Goal: Information Seeking & Learning: Learn about a topic

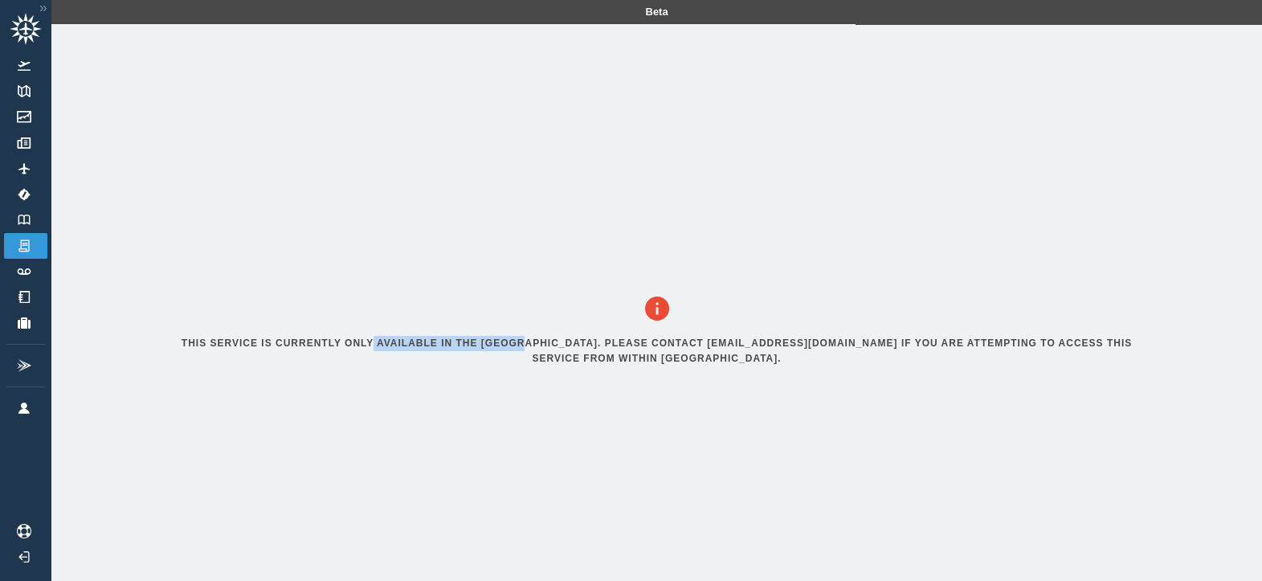
drag, startPoint x: 378, startPoint y: 353, endPoint x: 526, endPoint y: 353, distance: 147.8
click at [526, 353] on h6 "This service is currently only available in the [GEOGRAPHIC_DATA]. Please conta…" at bounding box center [657, 351] width 969 height 31
drag, startPoint x: 526, startPoint y: 353, endPoint x: 603, endPoint y: 353, distance: 77.1
click at [582, 353] on h6 "This service is currently only available in the [GEOGRAPHIC_DATA]. Please conta…" at bounding box center [657, 351] width 969 height 31
drag, startPoint x: 606, startPoint y: 349, endPoint x: 714, endPoint y: 349, distance: 107.6
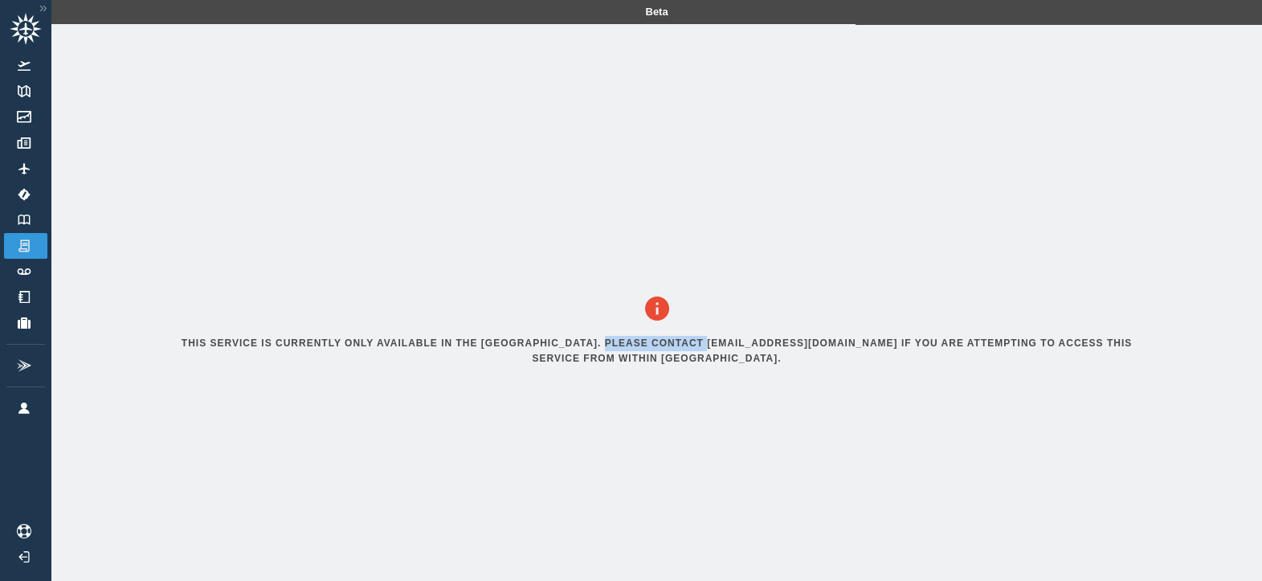
click at [714, 349] on h6 "This service is currently only available in the [GEOGRAPHIC_DATA]. Please conta…" at bounding box center [657, 351] width 969 height 31
drag, startPoint x: 714, startPoint y: 349, endPoint x: 760, endPoint y: 366, distance: 48.8
click at [760, 365] on h6 "This service is currently only available in the [GEOGRAPHIC_DATA]. Please conta…" at bounding box center [657, 351] width 969 height 31
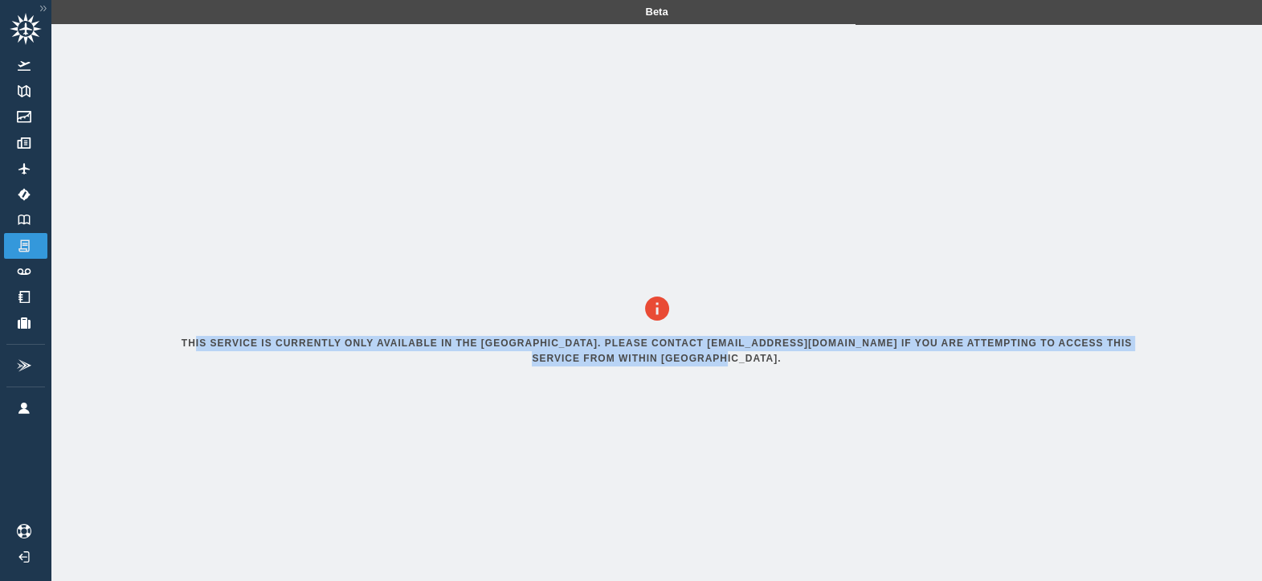
drag, startPoint x: 718, startPoint y: 368, endPoint x: 200, endPoint y: 324, distance: 519.8
click at [200, 324] on div "This service is currently only available in the [GEOGRAPHIC_DATA]. Please conta…" at bounding box center [656, 333] width 1007 height 619
drag, startPoint x: 200, startPoint y: 324, endPoint x: 246, endPoint y: 352, distance: 53.3
click at [247, 349] on h6 "This service is currently only available in the [GEOGRAPHIC_DATA]. Please conta…" at bounding box center [657, 351] width 969 height 31
click at [242, 357] on h6 "This service is currently only available in the [GEOGRAPHIC_DATA]. Please conta…" at bounding box center [657, 351] width 969 height 31
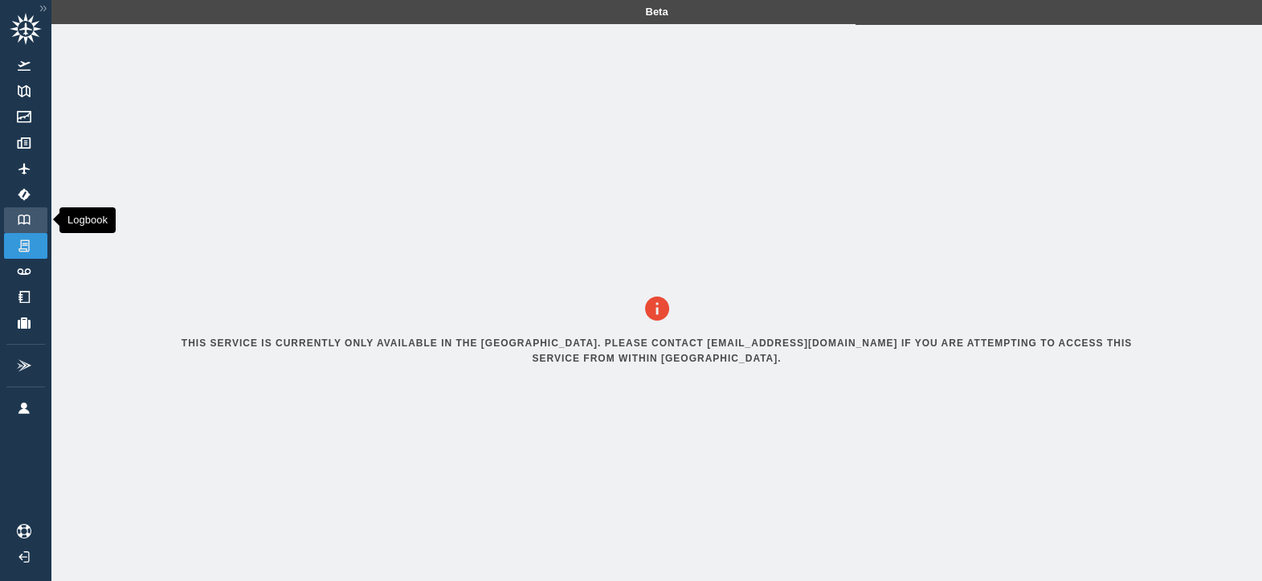
click at [32, 224] on img at bounding box center [24, 219] width 18 height 10
